Goal: Check status: Check status

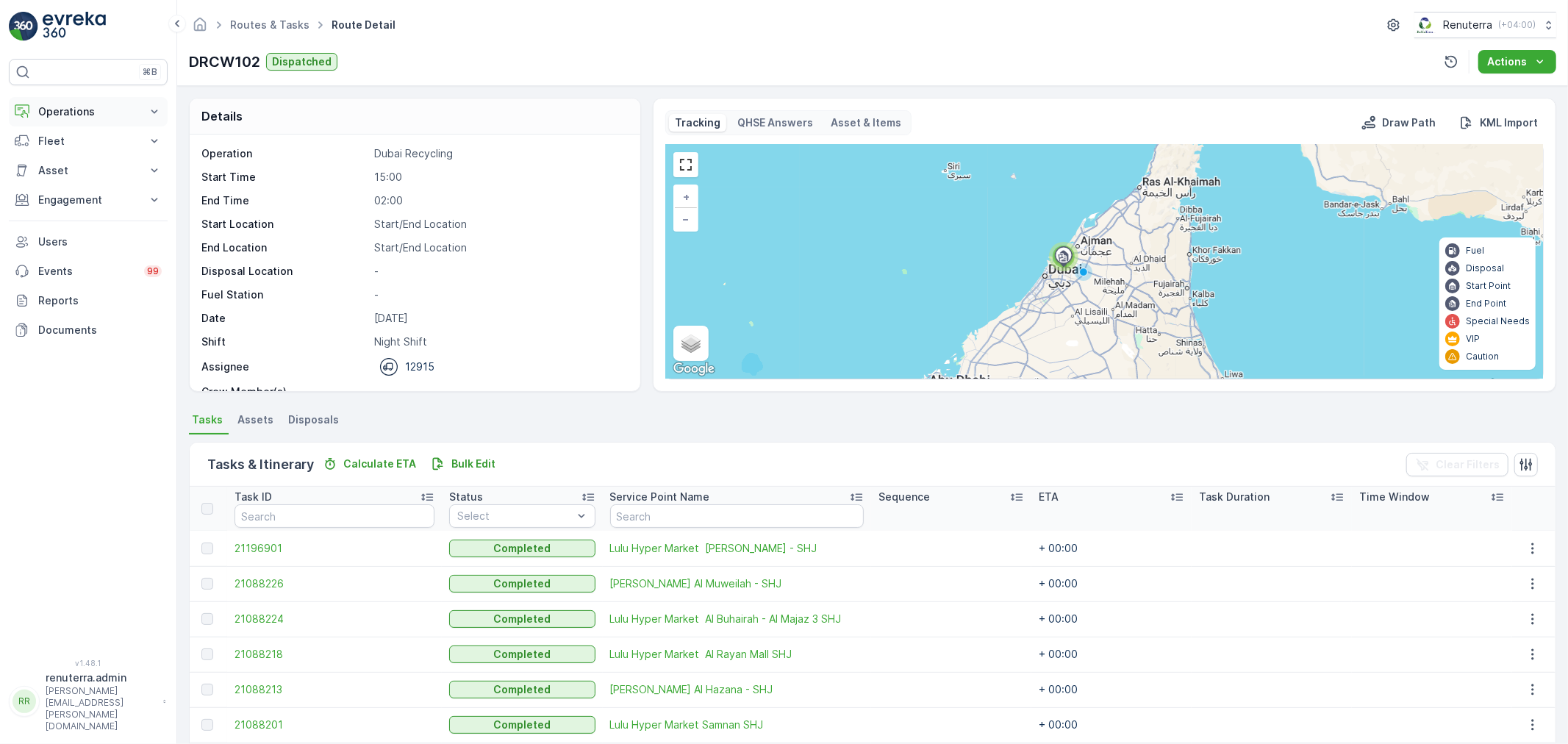
click at [68, 106] on p "Operations" at bounding box center [87, 112] width 100 height 15
click at [72, 178] on p "Routes & Tasks" at bounding box center [76, 178] width 76 height 15
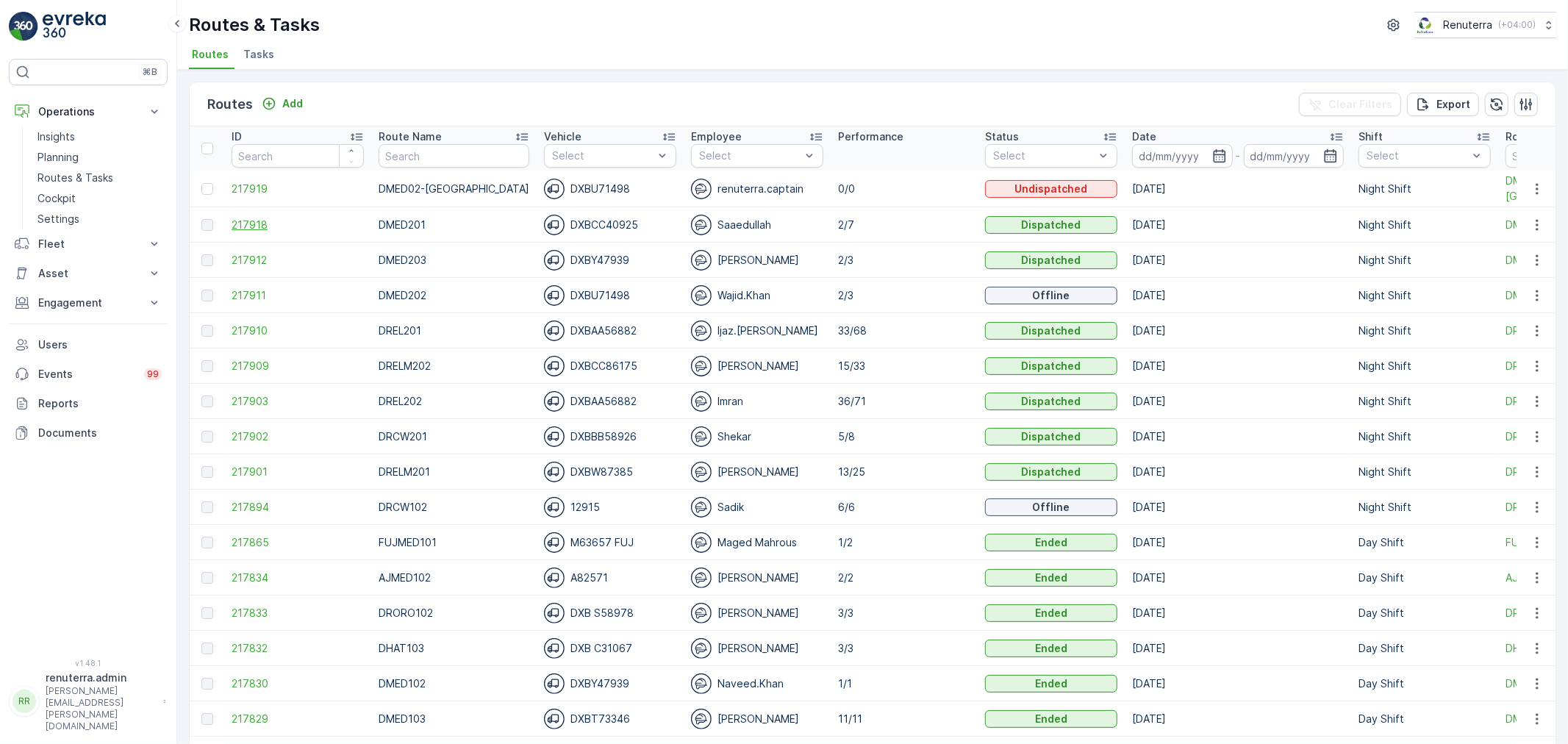
click at [264, 226] on span "217918" at bounding box center [297, 225] width 133 height 15
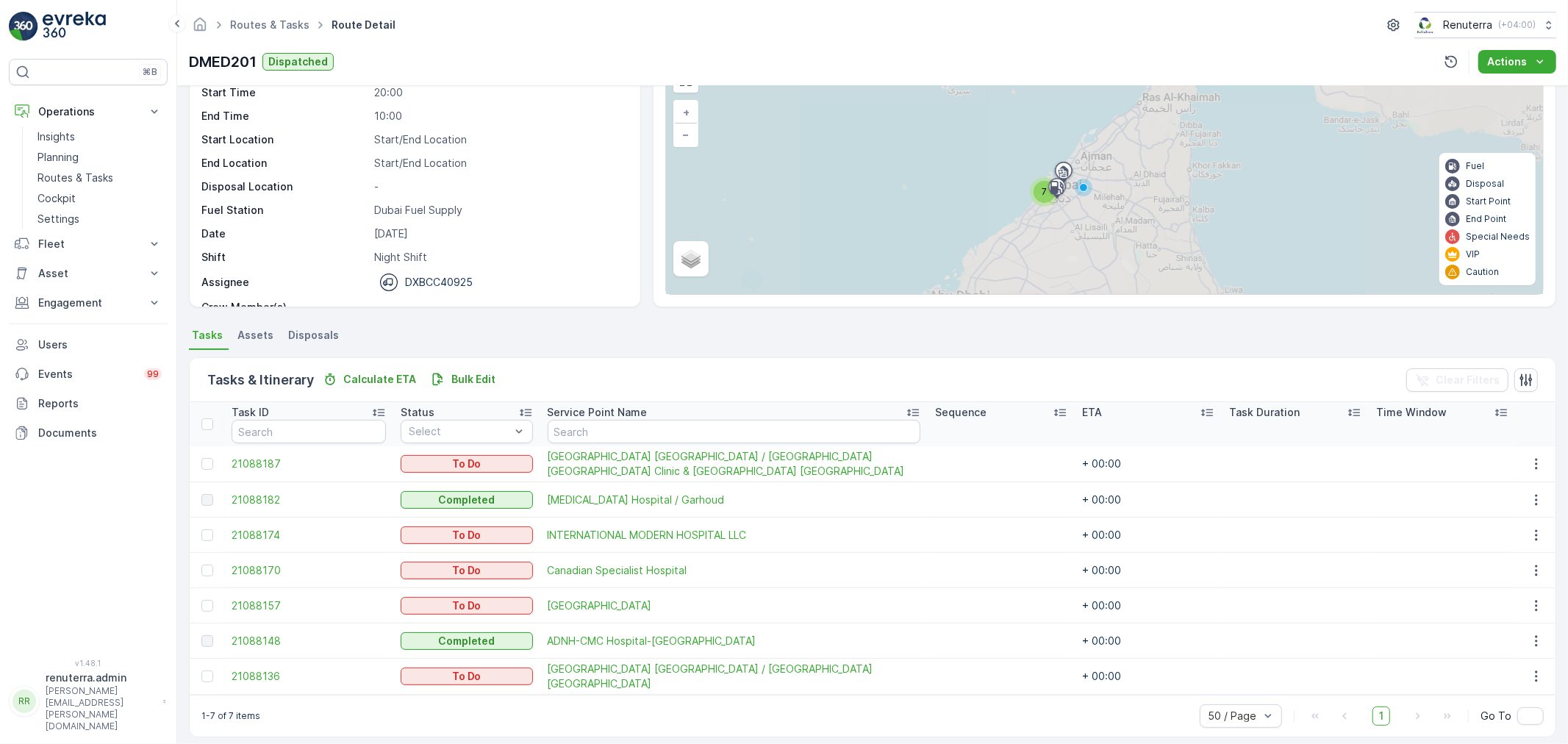
scroll to position [96, 0]
